Goal: Information Seeking & Learning: Learn about a topic

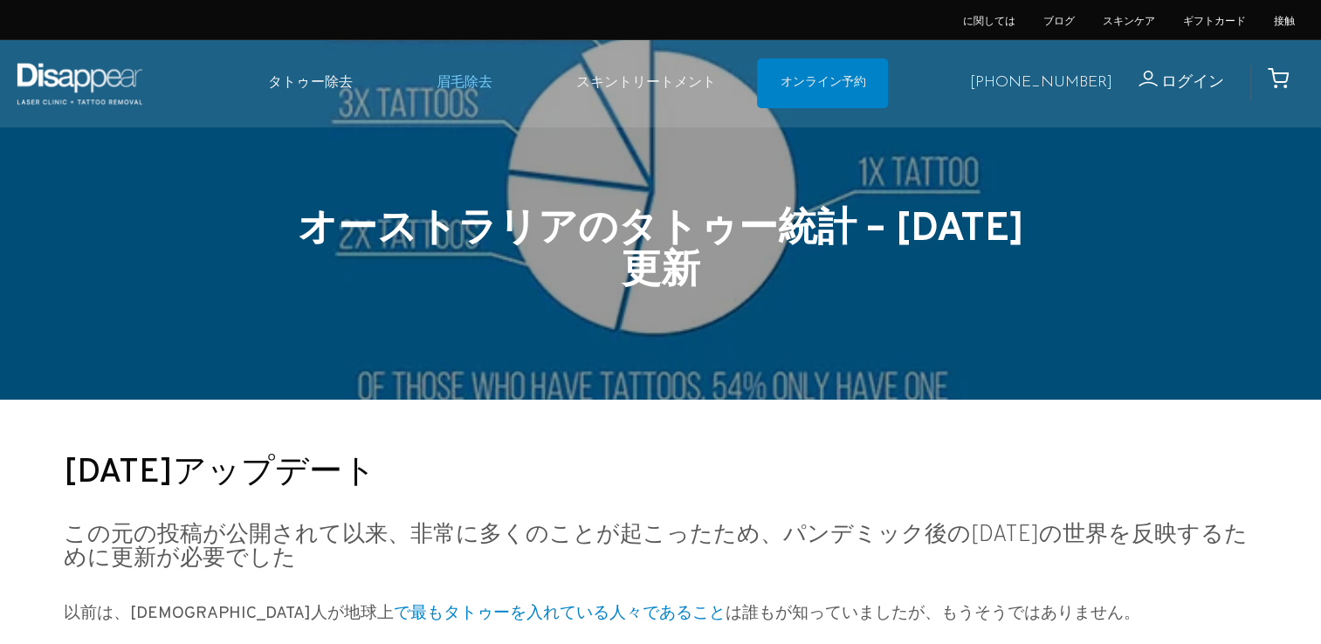
click at [488, 84] on link "眉毛除去" at bounding box center [464, 83] width 140 height 53
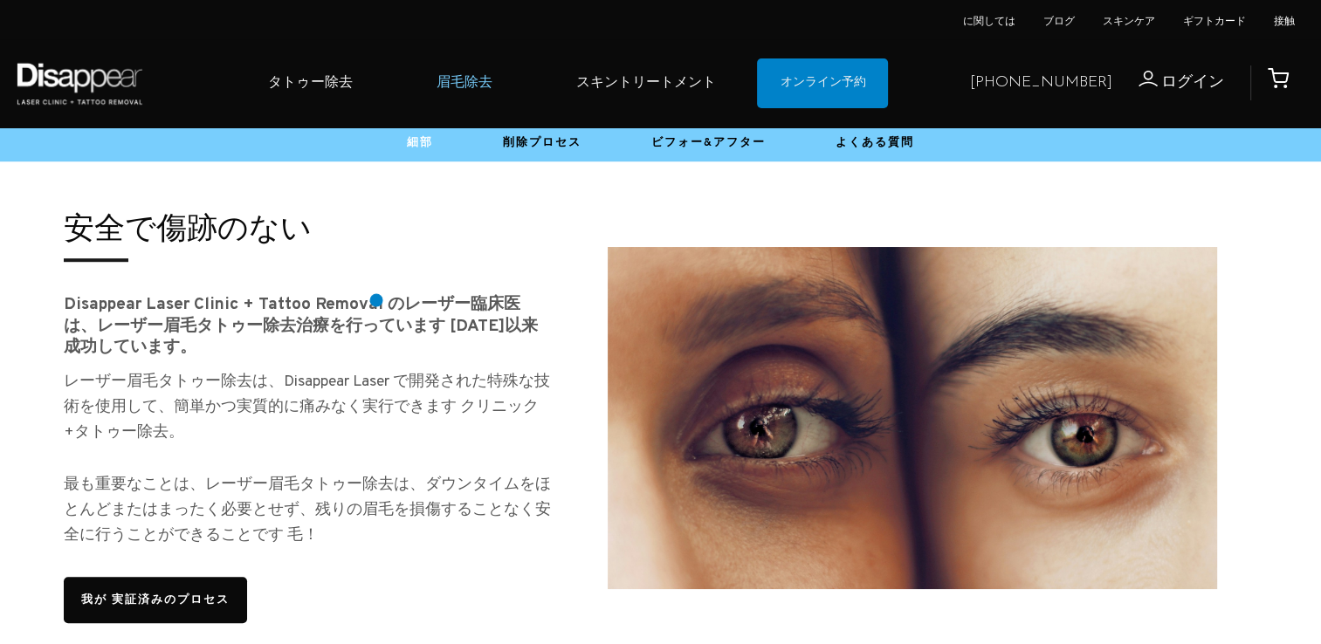
scroll to position [1036, 0]
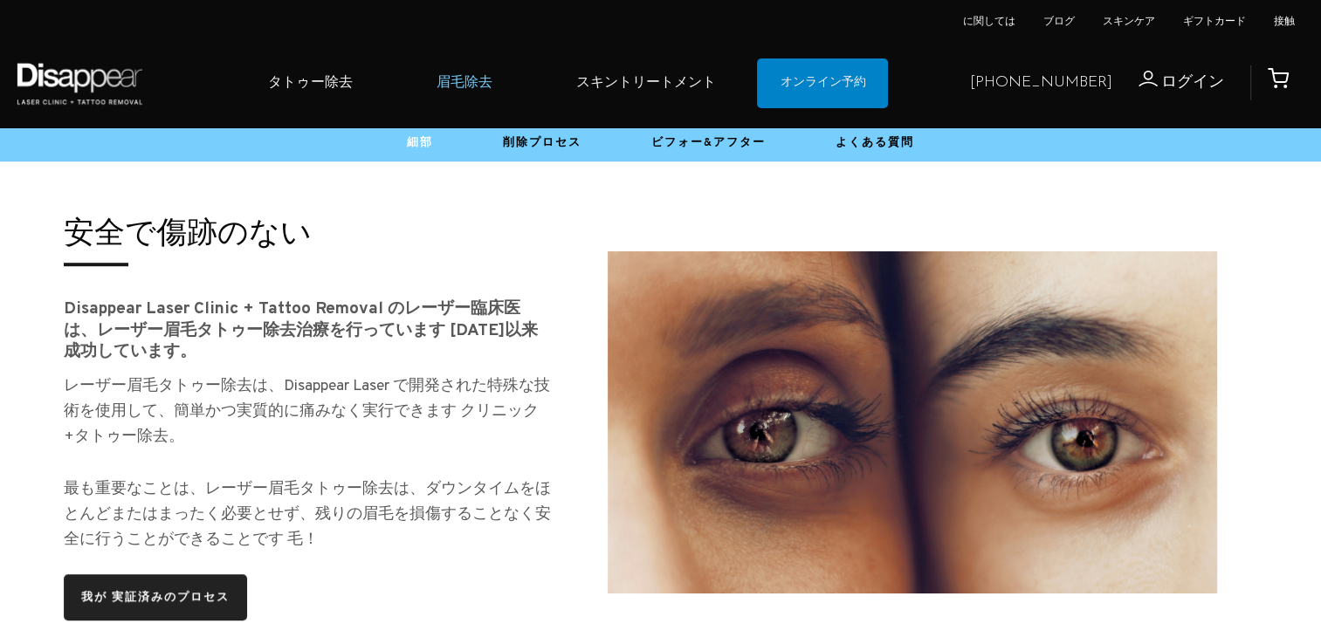
click at [201, 595] on link "我が 実証済みのプロセス" at bounding box center [156, 598] width 184 height 46
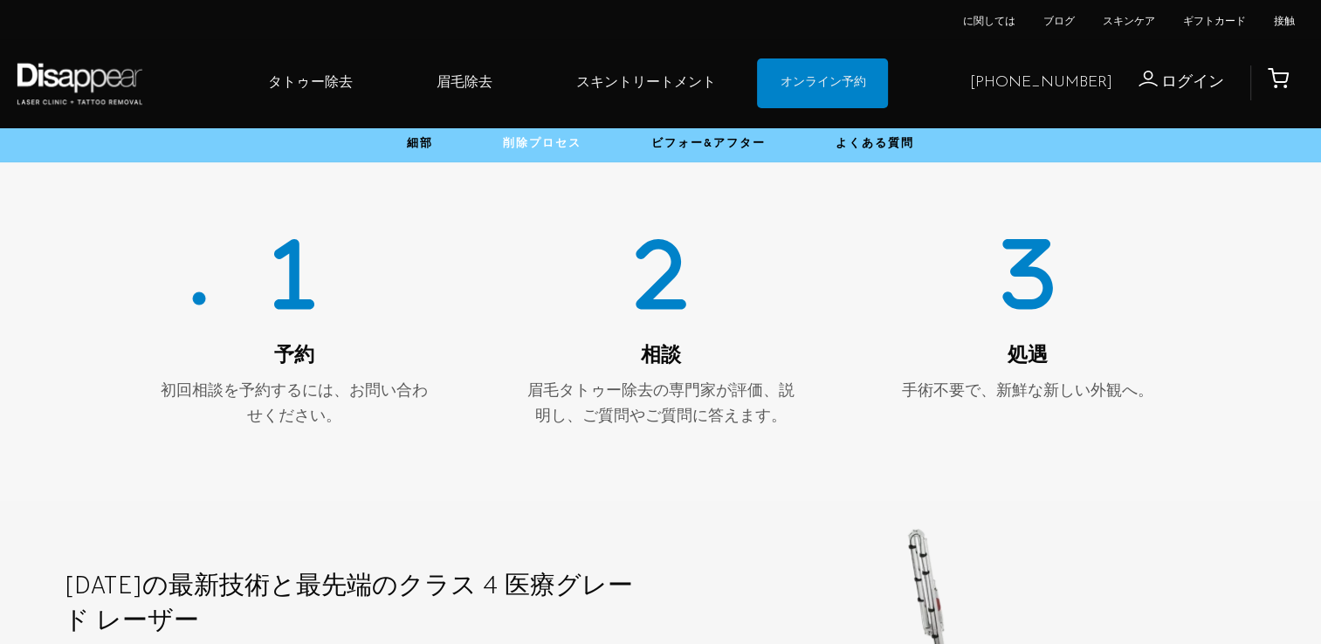
scroll to position [632, 0]
